Goal: Find specific page/section: Find specific page/section

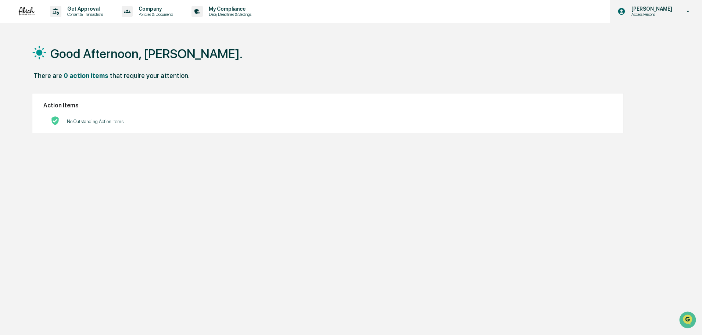
click at [674, 8] on p "[PERSON_NAME]" at bounding box center [650, 9] width 50 height 6
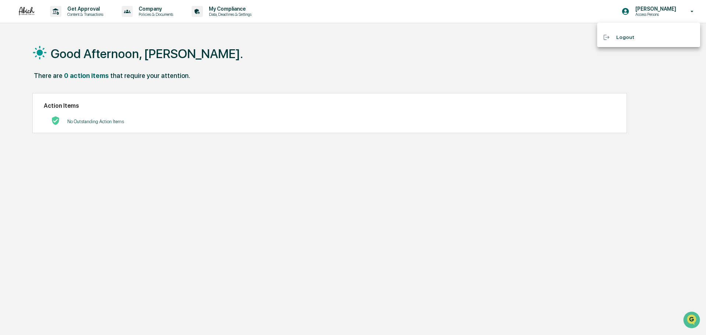
click at [395, 25] on div at bounding box center [353, 167] width 706 height 335
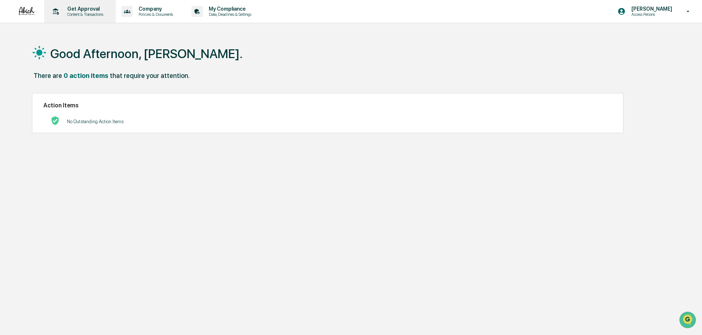
click at [107, 7] on p "Get Approval" at bounding box center [84, 9] width 46 height 6
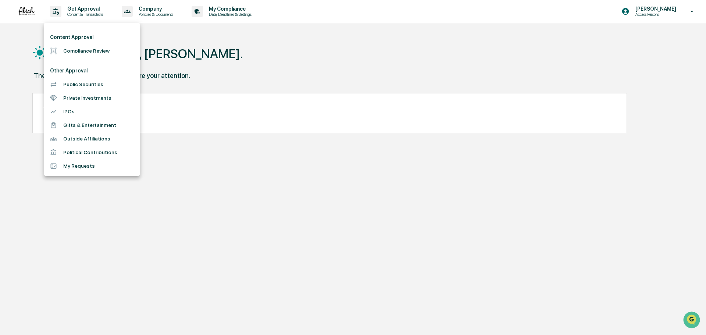
click at [78, 16] on div at bounding box center [353, 167] width 706 height 335
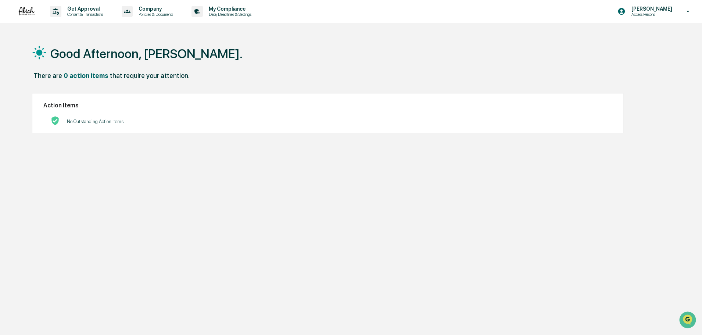
click at [147, 15] on div "Content Approval Compliance Review Other Approval Public Securities Private Inv…" at bounding box center [351, 167] width 702 height 335
click at [156, 12] on p "Policies & Documents" at bounding box center [155, 14] width 44 height 5
click at [226, 15] on div at bounding box center [353, 167] width 706 height 335
click at [234, 10] on p "My Compliance" at bounding box center [229, 9] width 52 height 6
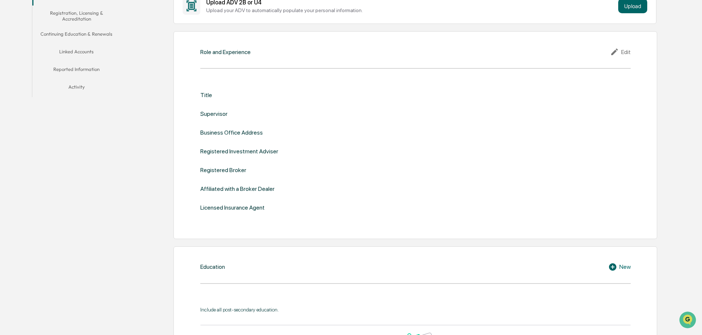
scroll to position [73, 0]
